Goal: Information Seeking & Learning: Learn about a topic

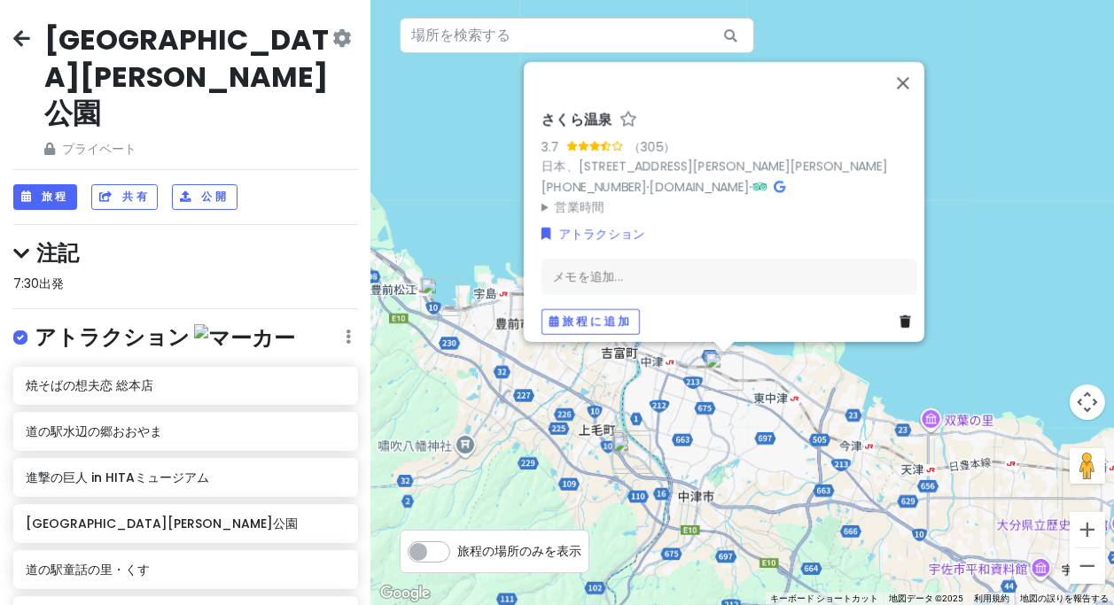
scroll to position [736, 0]
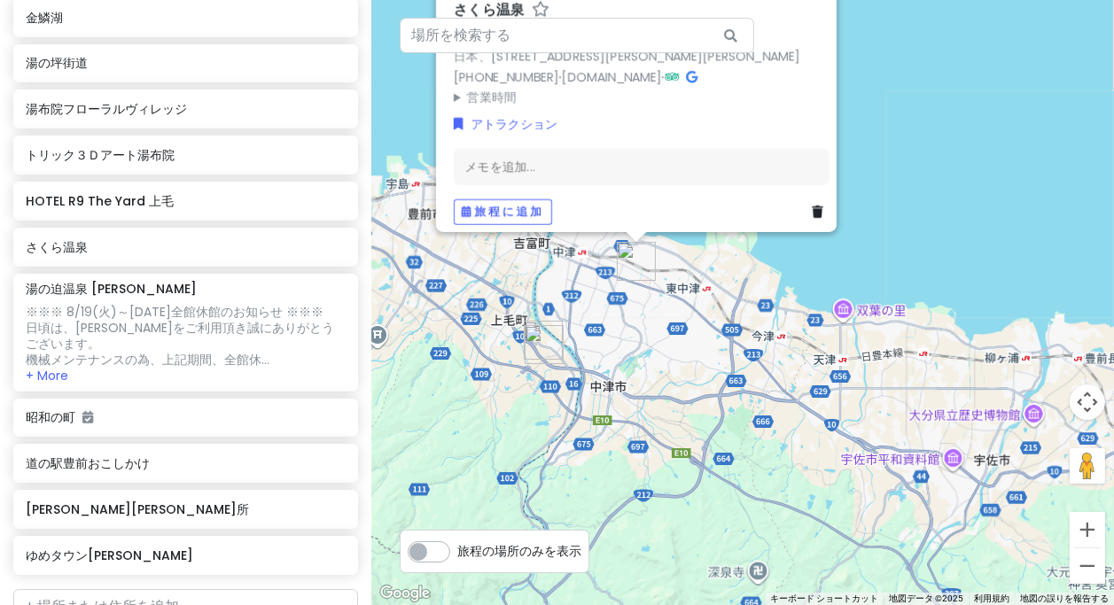
drag, startPoint x: 667, startPoint y: 392, endPoint x: 653, endPoint y: 371, distance: 24.3
click at [653, 371] on div "さくら温泉 3.7 （305） 日本、[STREET_ADDRESS][PERSON_NAME][PERSON_NAME] [PHONE_NUMBER] · …" at bounding box center [742, 302] width 743 height 605
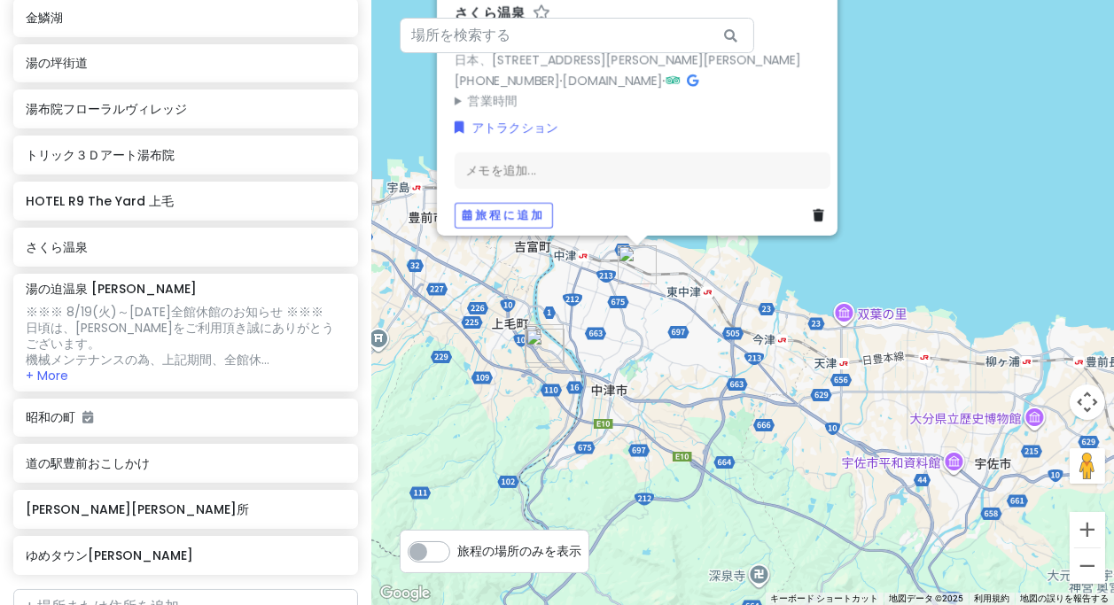
drag, startPoint x: 653, startPoint y: 347, endPoint x: 692, endPoint y: 406, distance: 71.1
click at [692, 406] on div "さくら温泉 3.7 （305） 日本、[STREET_ADDRESS][PERSON_NAME][PERSON_NAME] [PHONE_NUMBER] · …" at bounding box center [742, 302] width 743 height 605
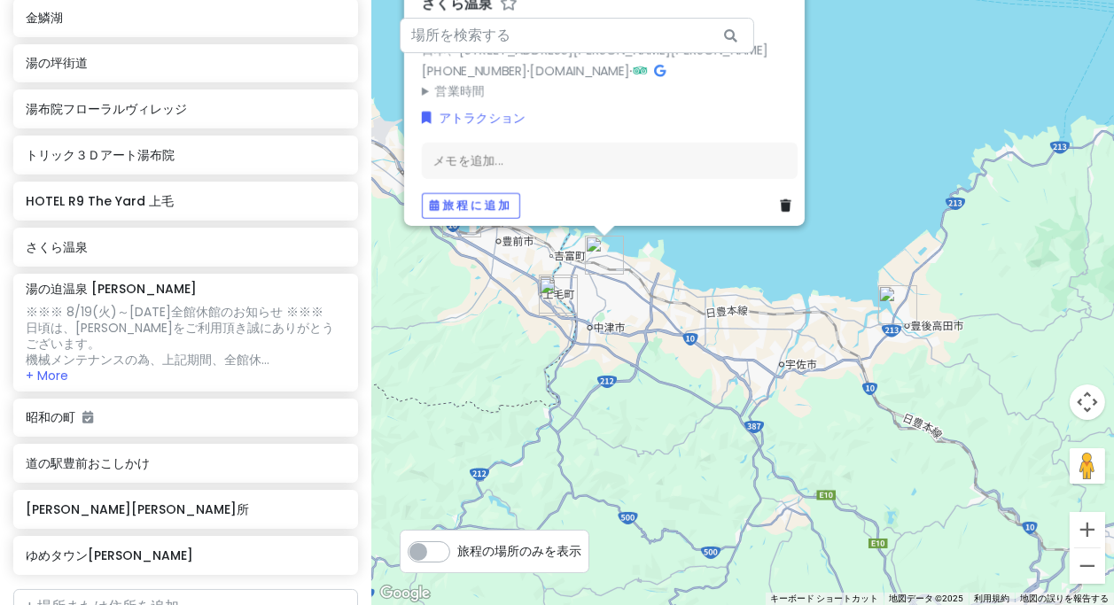
drag, startPoint x: 761, startPoint y: 444, endPoint x: 690, endPoint y: 377, distance: 98.5
click at [691, 377] on div "さくら温泉 3.7 （305） 日本、[STREET_ADDRESS][PERSON_NAME][PERSON_NAME] [PHONE_NUMBER] · …" at bounding box center [742, 302] width 743 height 605
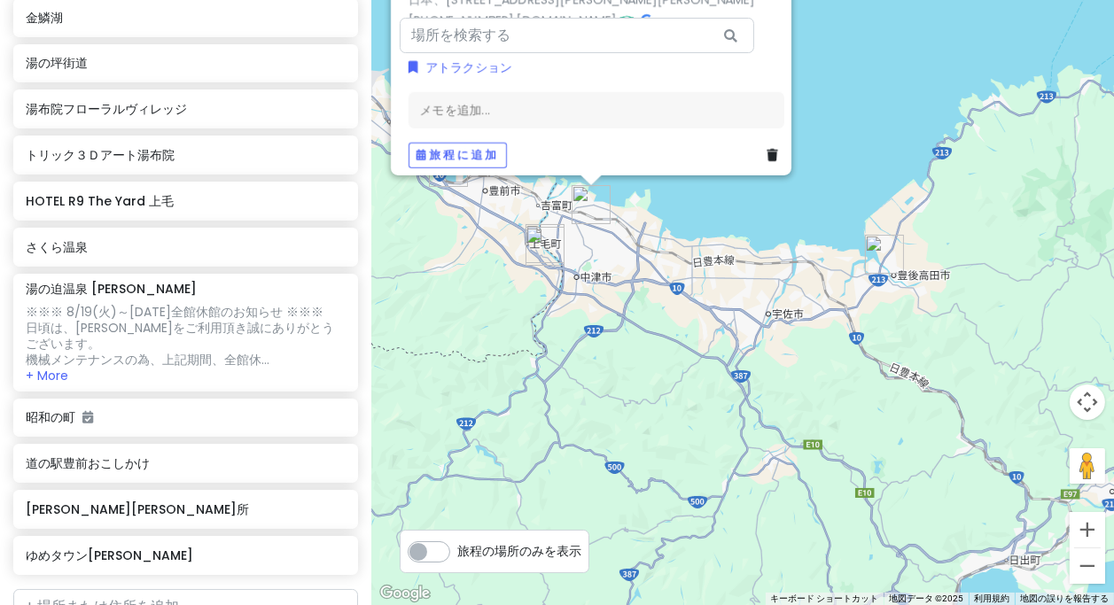
drag, startPoint x: 714, startPoint y: 428, endPoint x: 671, endPoint y: 340, distance: 97.5
click at [671, 340] on div "さくら温泉 3.7 （305） 日本、[STREET_ADDRESS][PERSON_NAME][PERSON_NAME] [PHONE_NUMBER] · …" at bounding box center [742, 302] width 743 height 605
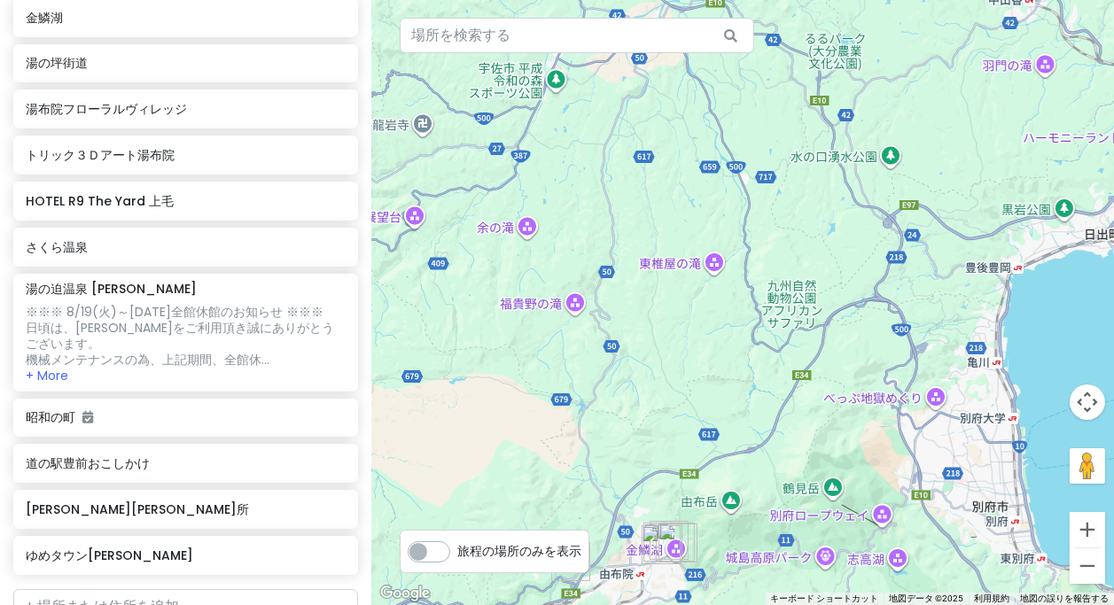
drag, startPoint x: 731, startPoint y: 470, endPoint x: 751, endPoint y: 387, distance: 85.6
click at [751, 387] on div "さくら温泉 3.7 （305） 日本、[STREET_ADDRESS][PERSON_NAME][PERSON_NAME] [PHONE_NUMBER] · …" at bounding box center [742, 302] width 743 height 605
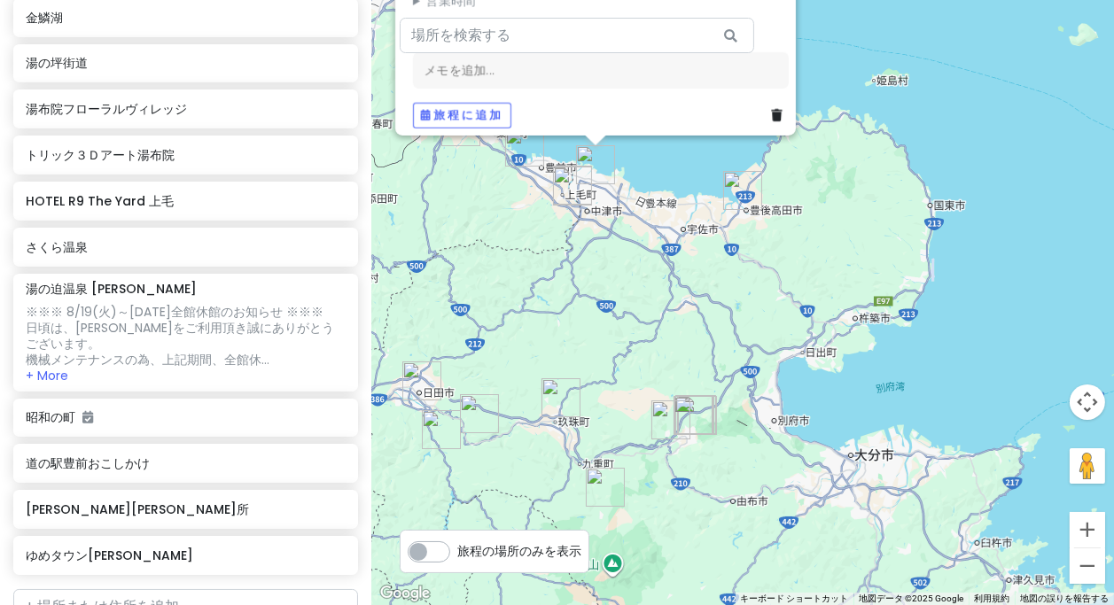
click at [696, 415] on img "湯の坪街道" at bounding box center [694, 415] width 39 height 39
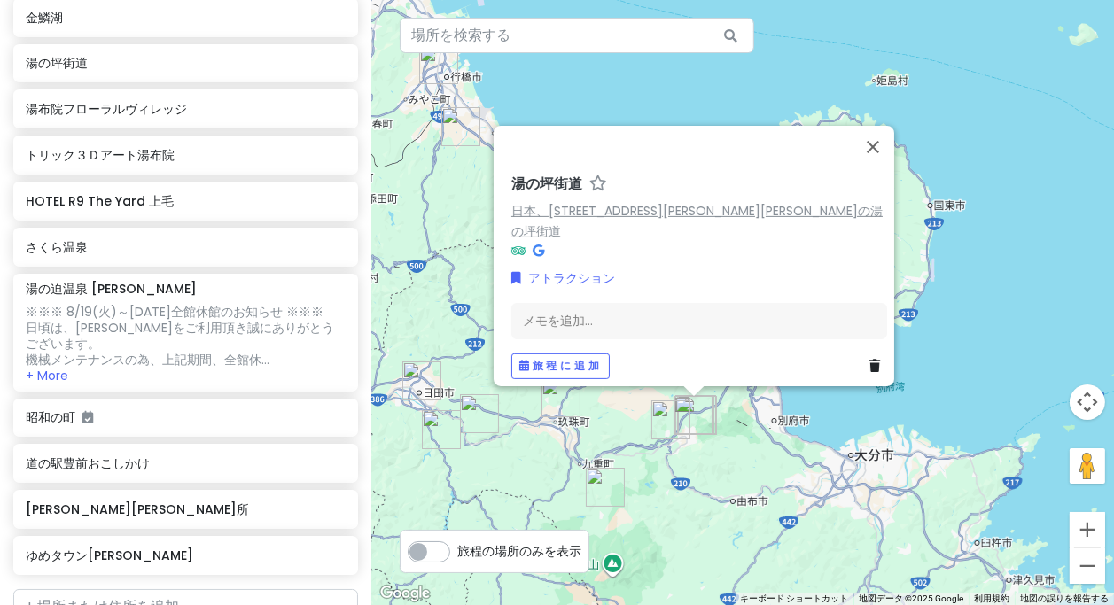
click at [702, 215] on font "日本、[STREET_ADDRESS][PERSON_NAME][PERSON_NAME]の湯の坪街道" at bounding box center [697, 220] width 371 height 38
drag, startPoint x: 526, startPoint y: 485, endPoint x: 577, endPoint y: 353, distance: 141.7
click at [576, 355] on div "湯の坪街道 日本、[STREET_ADDRESS][PERSON_NAME][GEOGRAPHIC_DATA][PERSON_NAME]を追加... 旅程に追加" at bounding box center [742, 302] width 743 height 605
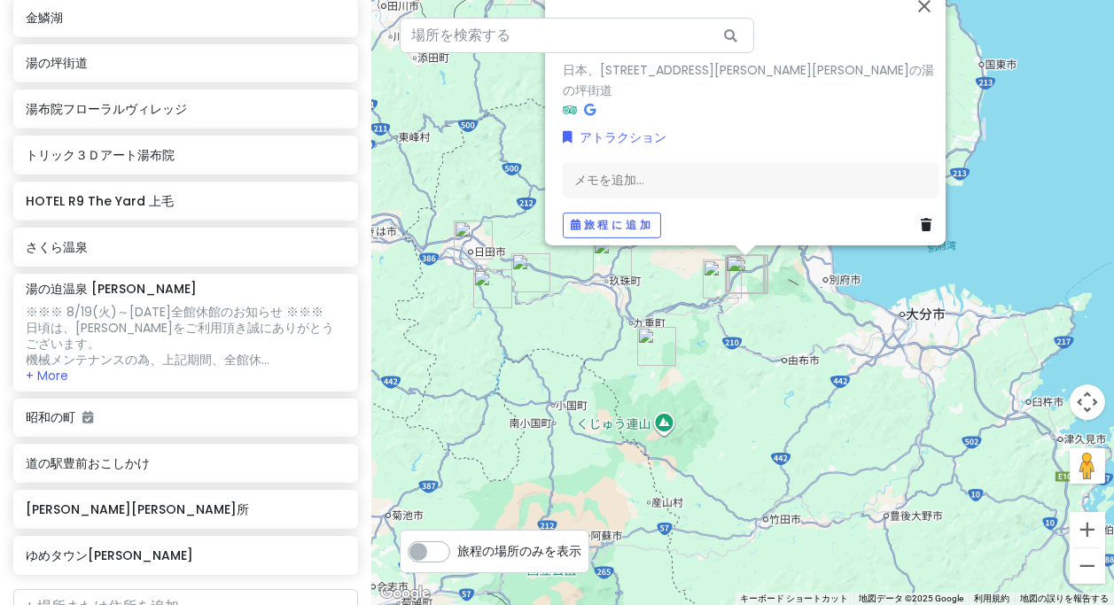
click at [689, 395] on div "湯の坪街道 日本、[STREET_ADDRESS][PERSON_NAME][GEOGRAPHIC_DATA][PERSON_NAME]を追加... 旅程に追加" at bounding box center [742, 302] width 743 height 605
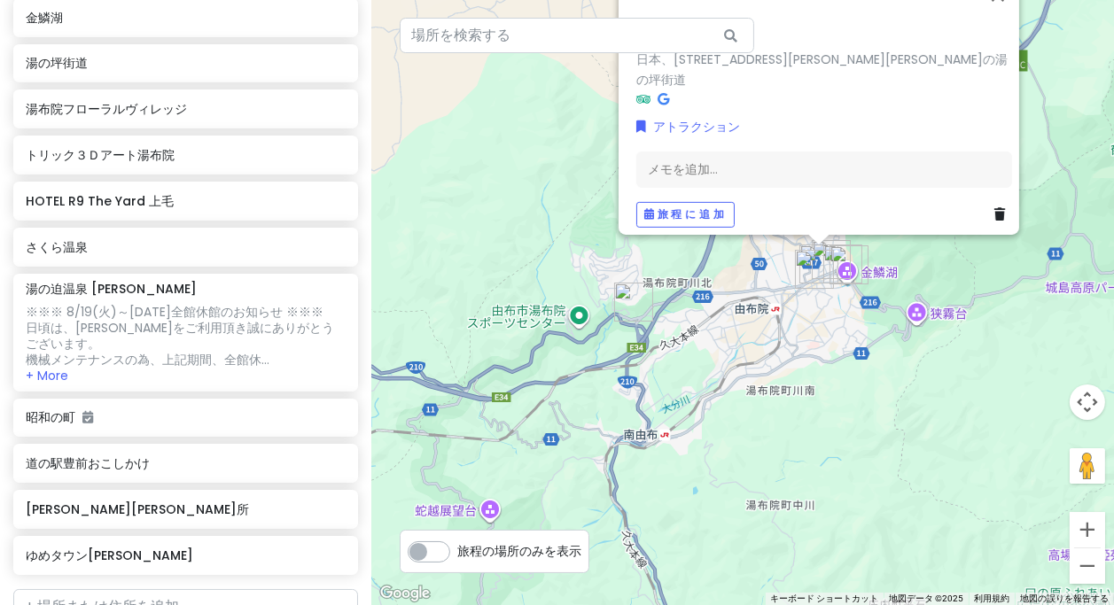
click at [826, 389] on div "湯の坪街道 日本、[STREET_ADDRESS][PERSON_NAME][GEOGRAPHIC_DATA][PERSON_NAME]を追加... 旅程に追加" at bounding box center [742, 302] width 743 height 605
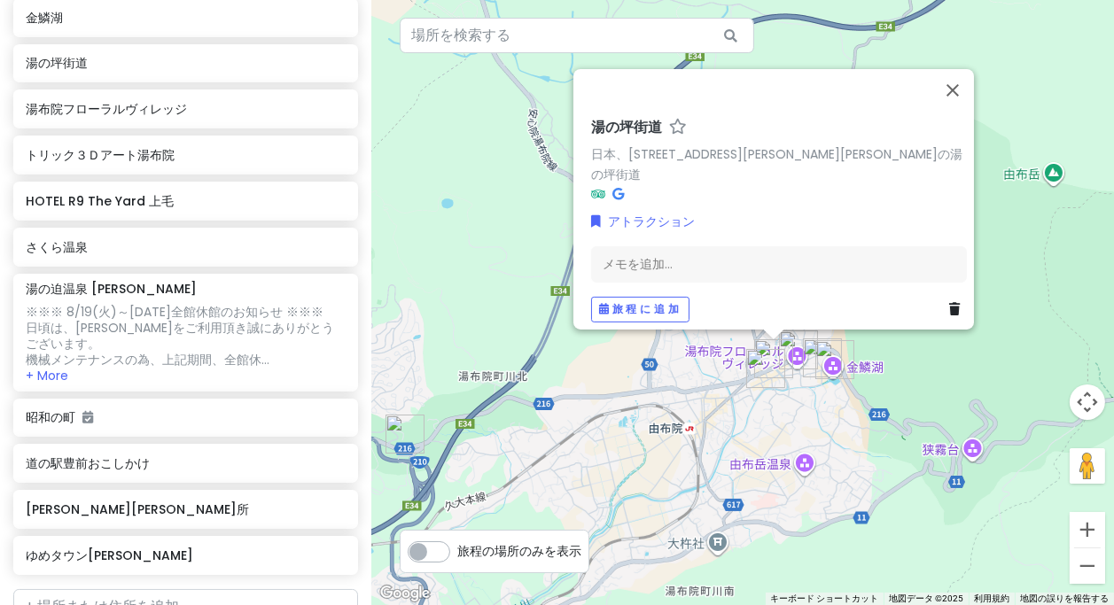
drag, startPoint x: 807, startPoint y: 413, endPoint x: 755, endPoint y: 418, distance: 51.7
click at [755, 418] on div "湯の坪街道 日本、[STREET_ADDRESS][PERSON_NAME][GEOGRAPHIC_DATA][PERSON_NAME]を追加... 旅程に追加" at bounding box center [742, 302] width 743 height 605
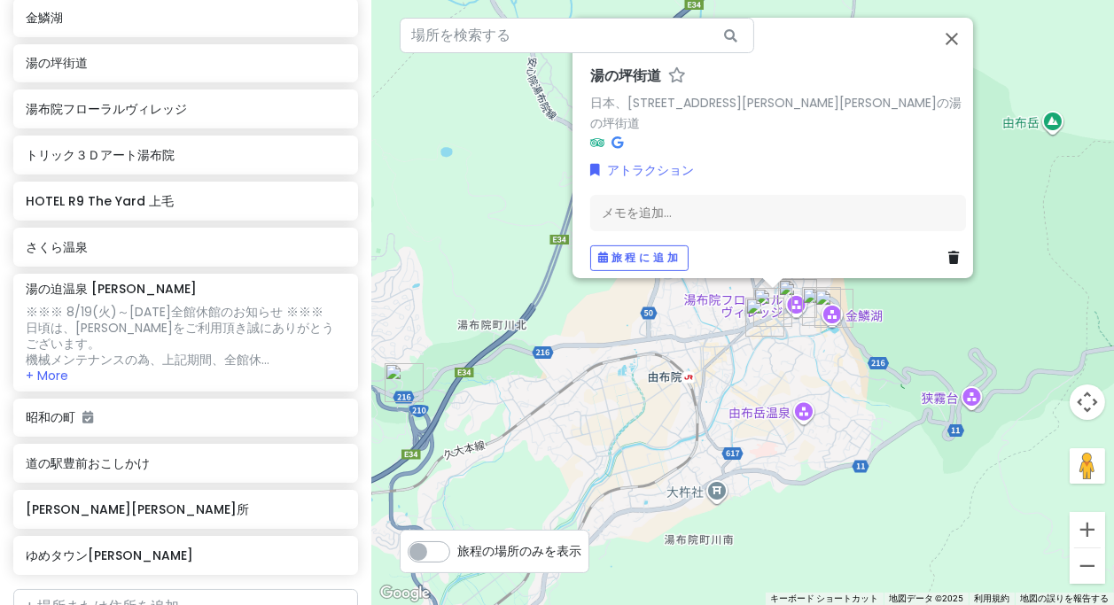
drag, startPoint x: 751, startPoint y: 433, endPoint x: 804, endPoint y: 371, distance: 81.7
click at [804, 371] on div "湯の坪街道 日本、[STREET_ADDRESS][PERSON_NAME][GEOGRAPHIC_DATA][PERSON_NAME]を追加... 旅程に追加" at bounding box center [742, 302] width 743 height 605
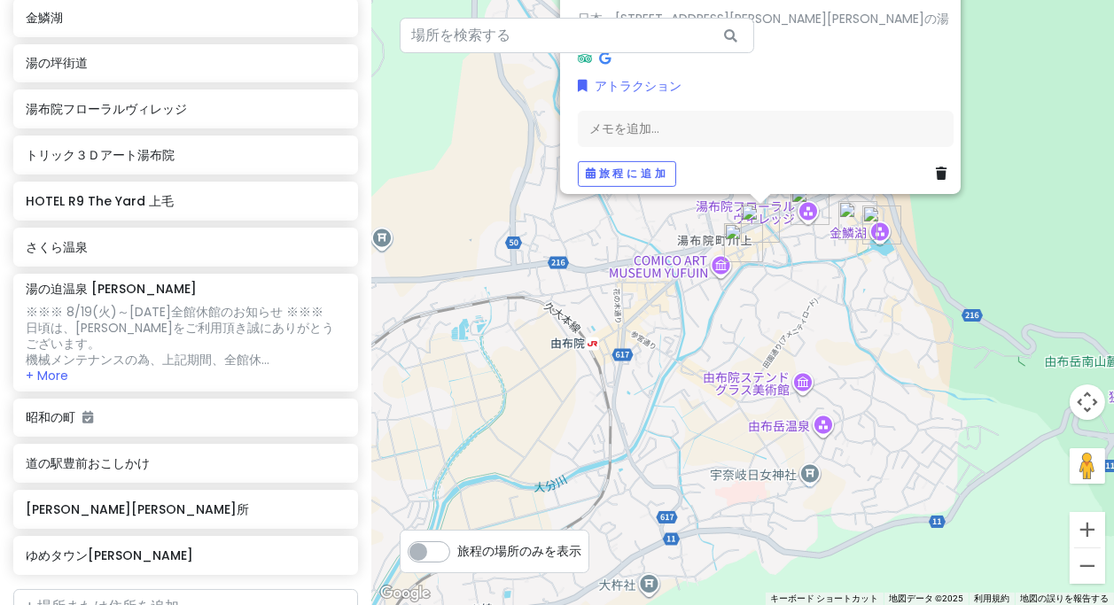
click at [791, 434] on div "湯の坪街道 日本、[STREET_ADDRESS][PERSON_NAME][GEOGRAPHIC_DATA][PERSON_NAME]を追加... 旅程に追加" at bounding box center [742, 302] width 743 height 605
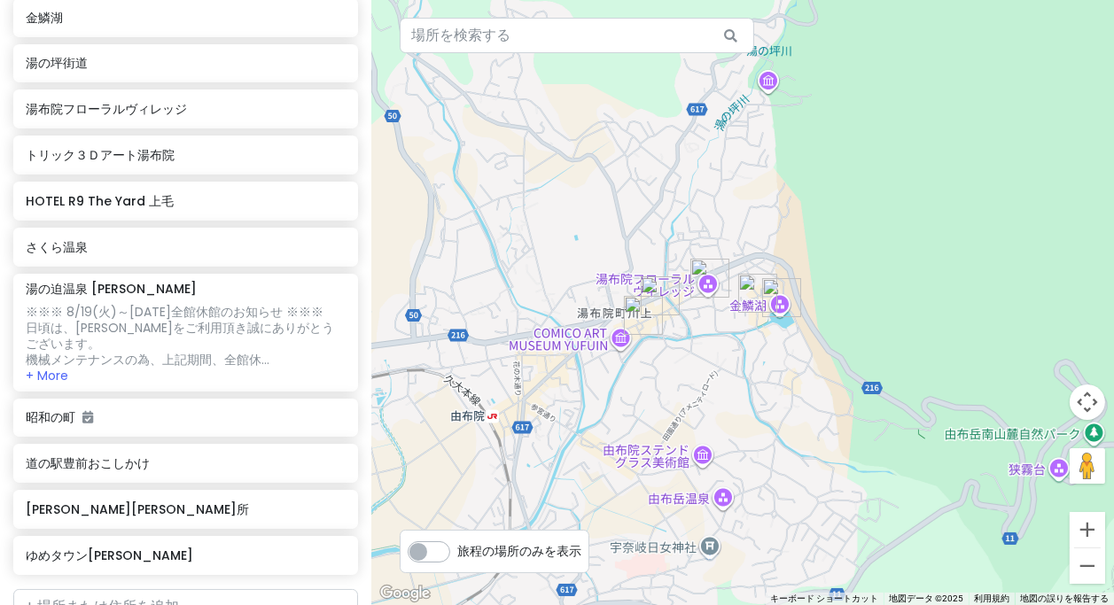
drag, startPoint x: 851, startPoint y: 309, endPoint x: 728, endPoint y: 428, distance: 171.2
click at [728, 428] on div at bounding box center [742, 302] width 743 height 605
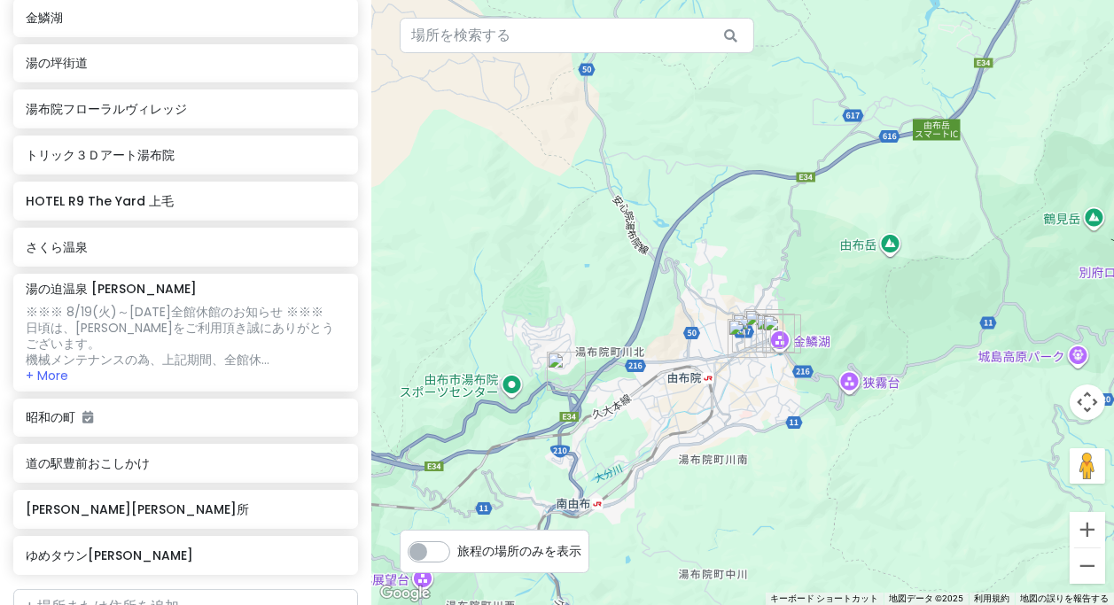
drag, startPoint x: 733, startPoint y: 120, endPoint x: 720, endPoint y: 125, distance: 14.3
click at [733, 121] on div at bounding box center [742, 302] width 743 height 605
click at [110, 451] on div "道の駅豊前おこしかけ" at bounding box center [179, 463] width 307 height 25
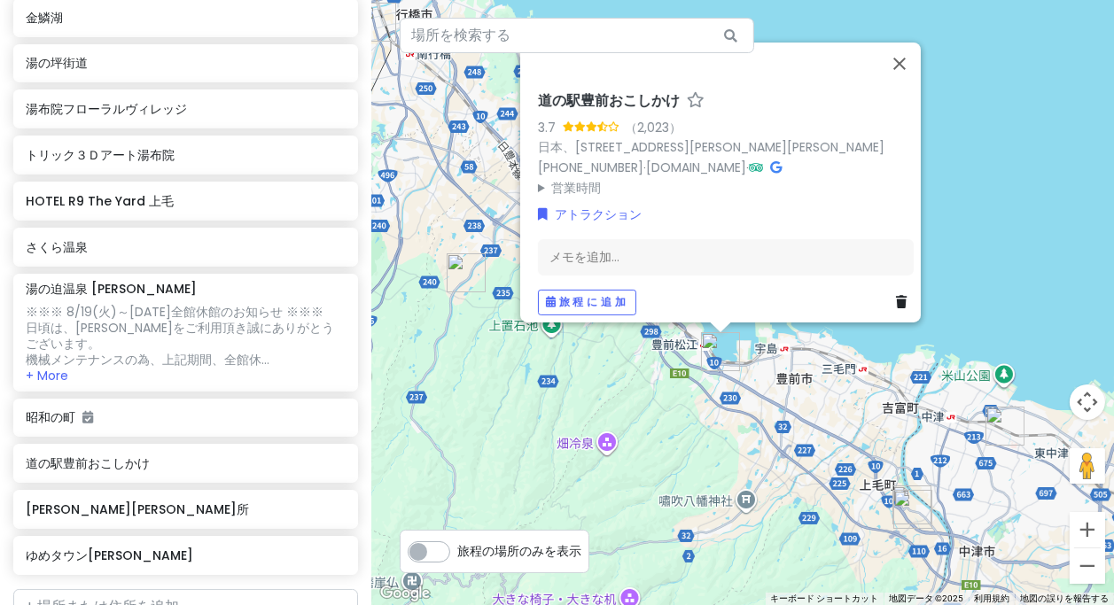
drag, startPoint x: 545, startPoint y: 446, endPoint x: 683, endPoint y: 395, distance: 146.4
click at [686, 395] on div "道の駅豊前おこしかけ 3.7 （2,023） 日本、[STREET_ADDRESS][PERSON_NAME][PERSON_NAME] [PHONE_NUM…" at bounding box center [742, 302] width 743 height 605
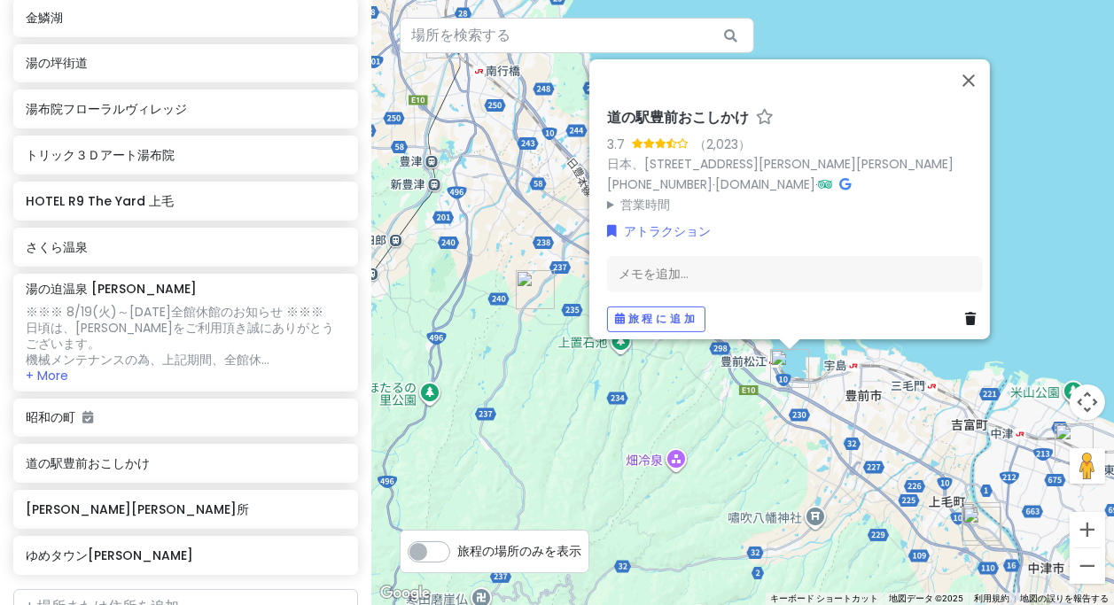
drag, startPoint x: 584, startPoint y: 413, endPoint x: 665, endPoint y: 454, distance: 90.4
click at [667, 461] on div "道の駅豊前おこしかけ 3.7 （2,023） 日本、[STREET_ADDRESS][PERSON_NAME][PERSON_NAME] [PHONE_NUM…" at bounding box center [742, 302] width 743 height 605
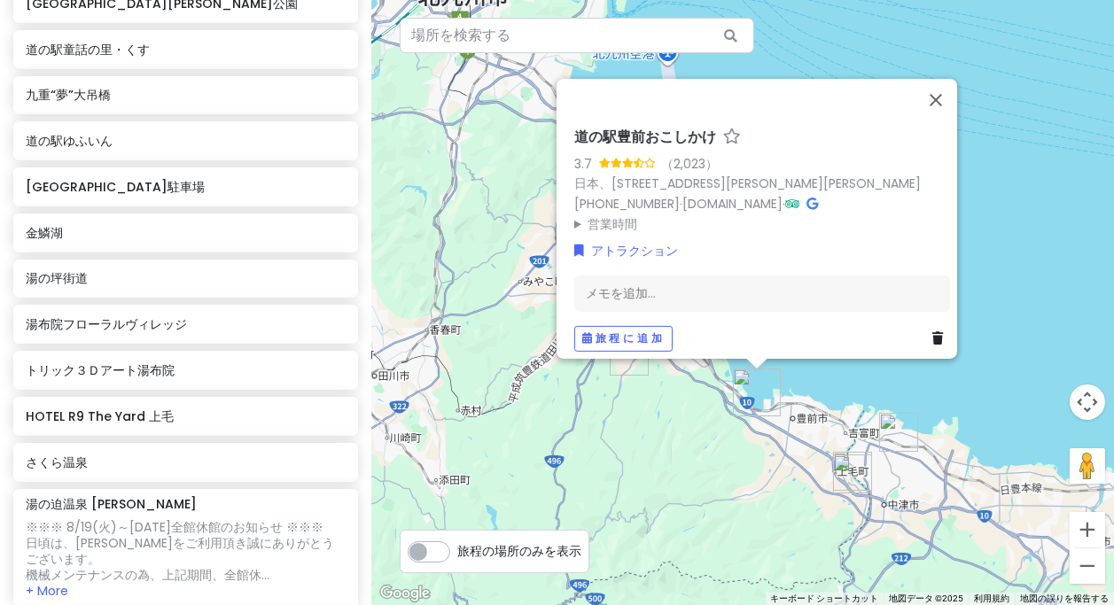
scroll to position [239, 0]
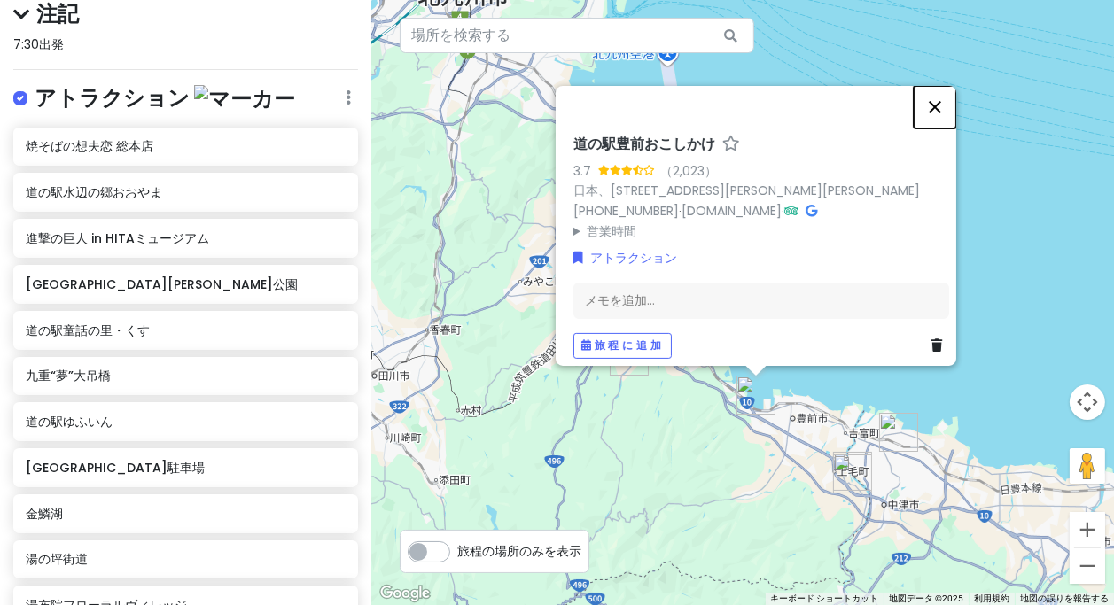
click at [941, 95] on button "閉じる" at bounding box center [935, 106] width 43 height 43
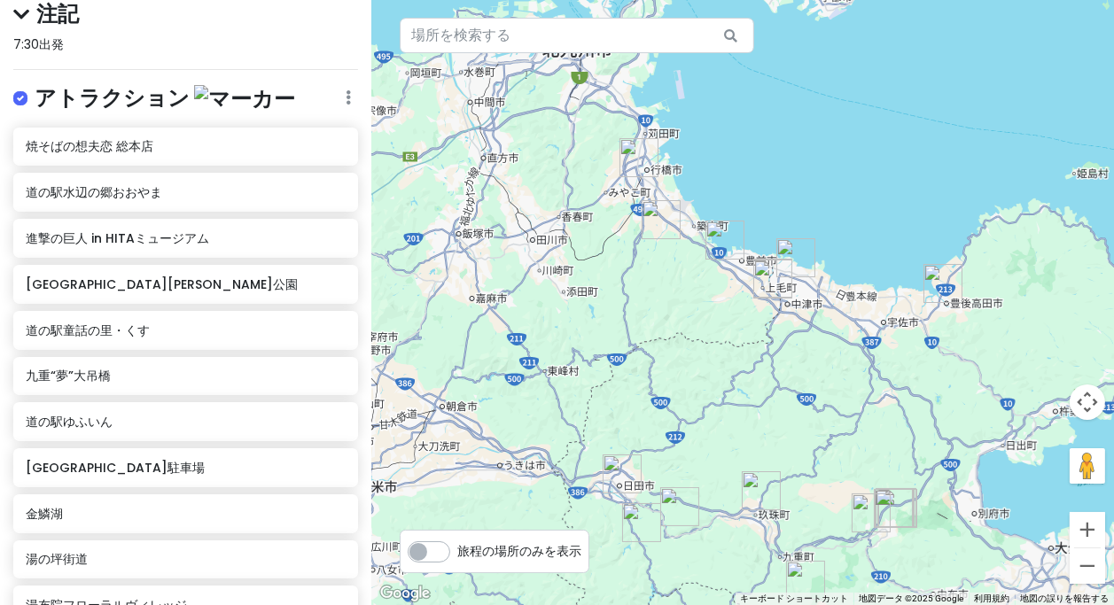
drag, startPoint x: 917, startPoint y: 117, endPoint x: 785, endPoint y: 131, distance: 132.0
click at [785, 131] on div at bounding box center [742, 302] width 743 height 605
